Goal: Find specific page/section: Locate a particular part of the current website

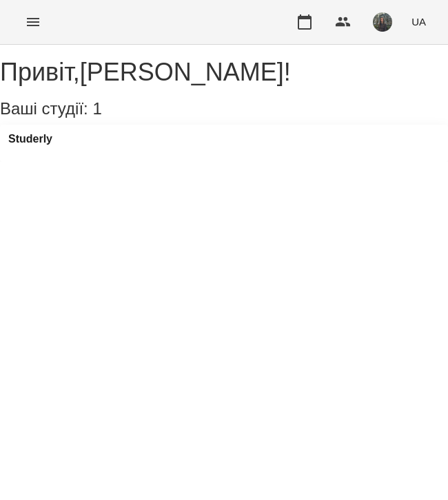
click at [392, 21] on img "button" at bounding box center [382, 21] width 19 height 19
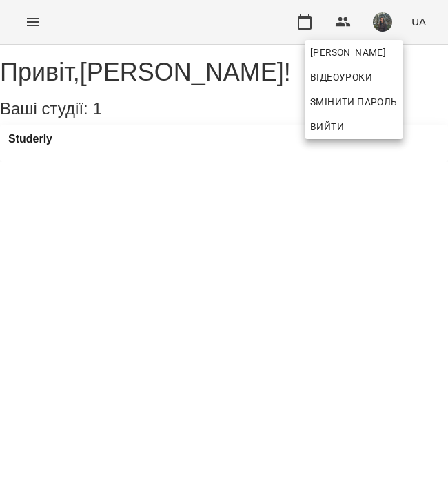
click at [308, 21] on div at bounding box center [224, 250] width 448 height 500
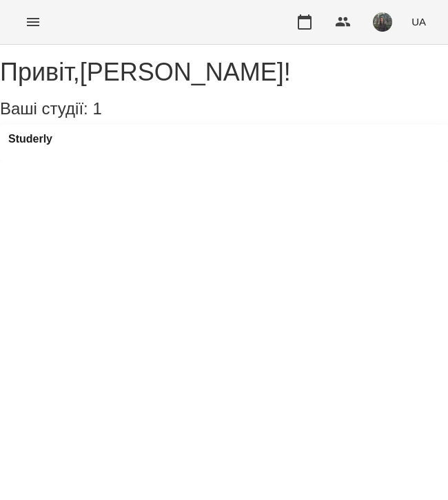
click at [308, 21] on icon "button" at bounding box center [304, 22] width 17 height 17
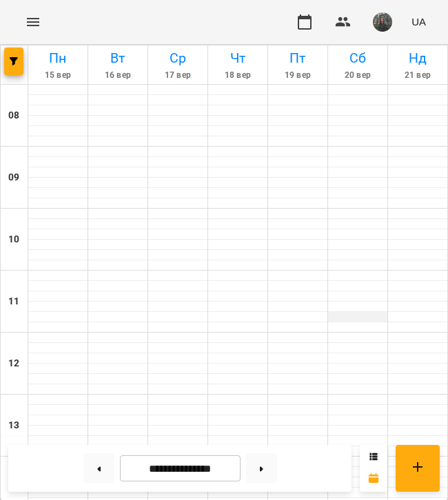
scroll to position [266, 0]
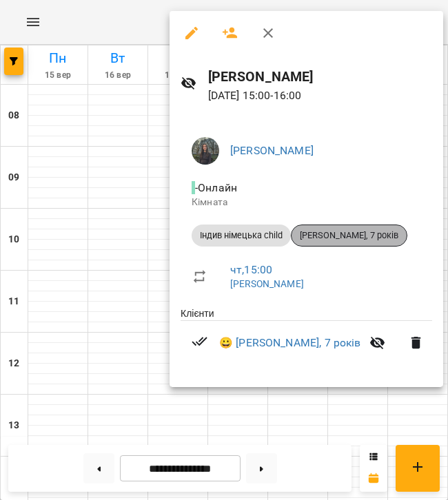
click at [363, 238] on span "[PERSON_NAME], 7 років" at bounding box center [349, 236] width 115 height 12
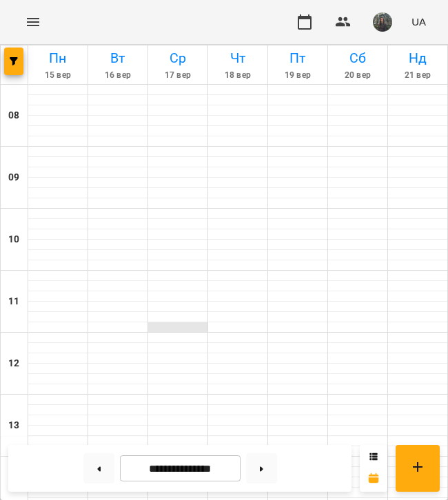
scroll to position [258, 0]
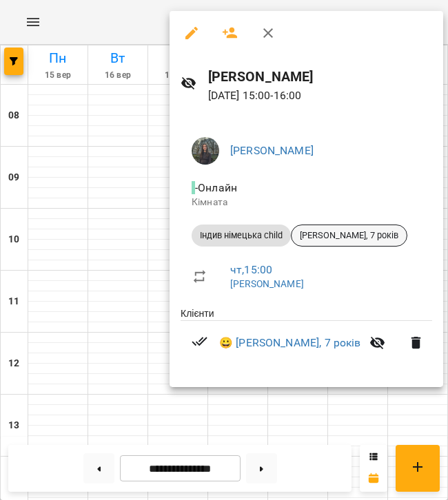
click at [329, 234] on span "[PERSON_NAME], 7 років" at bounding box center [349, 236] width 115 height 12
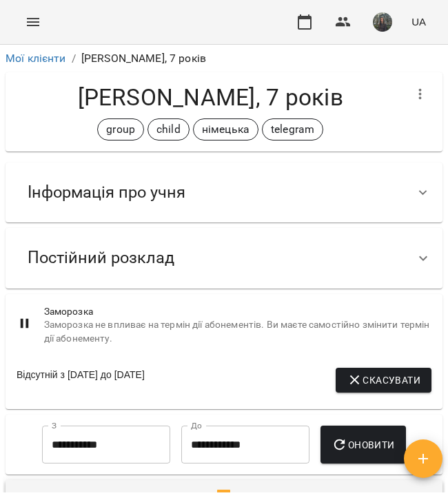
click at [318, 185] on div "Інформація про учня" at bounding box center [212, 192] width 390 height 43
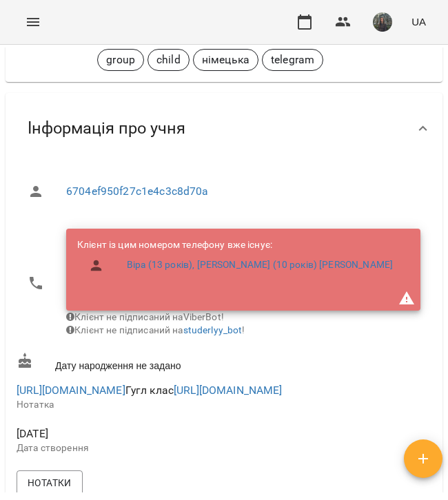
scroll to position [74, 0]
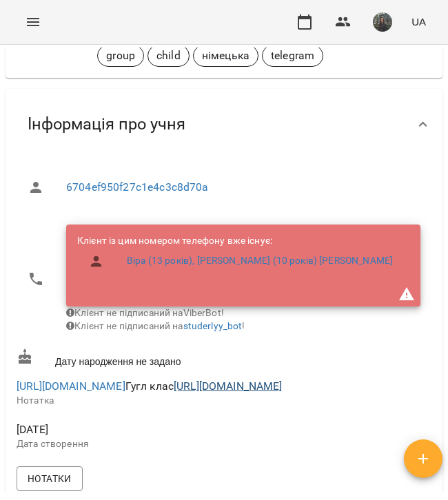
click at [227, 393] on link "[URL][DOMAIN_NAME]" at bounding box center [228, 386] width 109 height 13
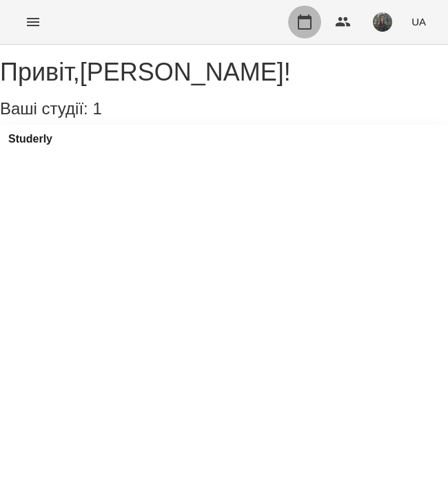
click at [308, 23] on icon "button" at bounding box center [304, 22] width 17 height 17
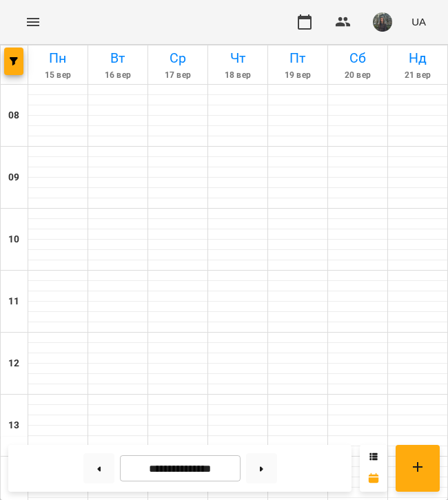
scroll to position [293, 0]
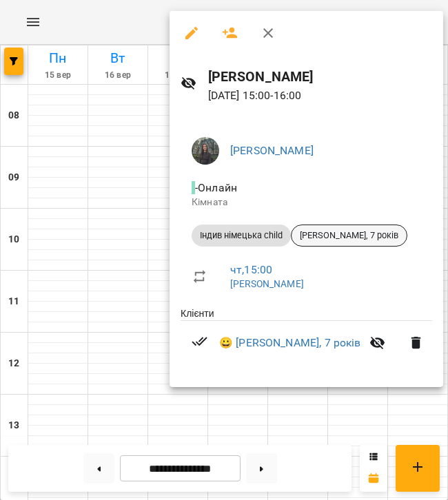
click at [326, 236] on span "[PERSON_NAME], 7 років" at bounding box center [349, 236] width 115 height 12
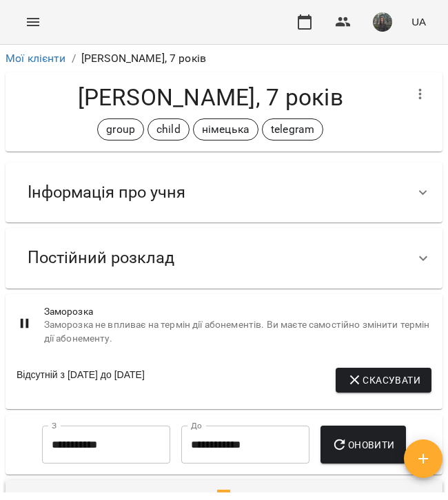
click at [387, 194] on div "Інформація про учня" at bounding box center [212, 192] width 390 height 43
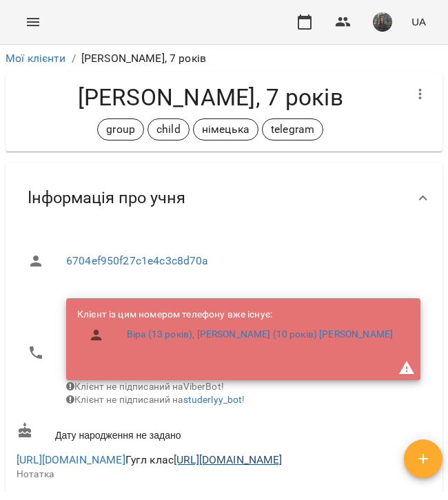
click at [177, 467] on link "[URL][DOMAIN_NAME]" at bounding box center [228, 460] width 109 height 13
